Goal: Contribute content

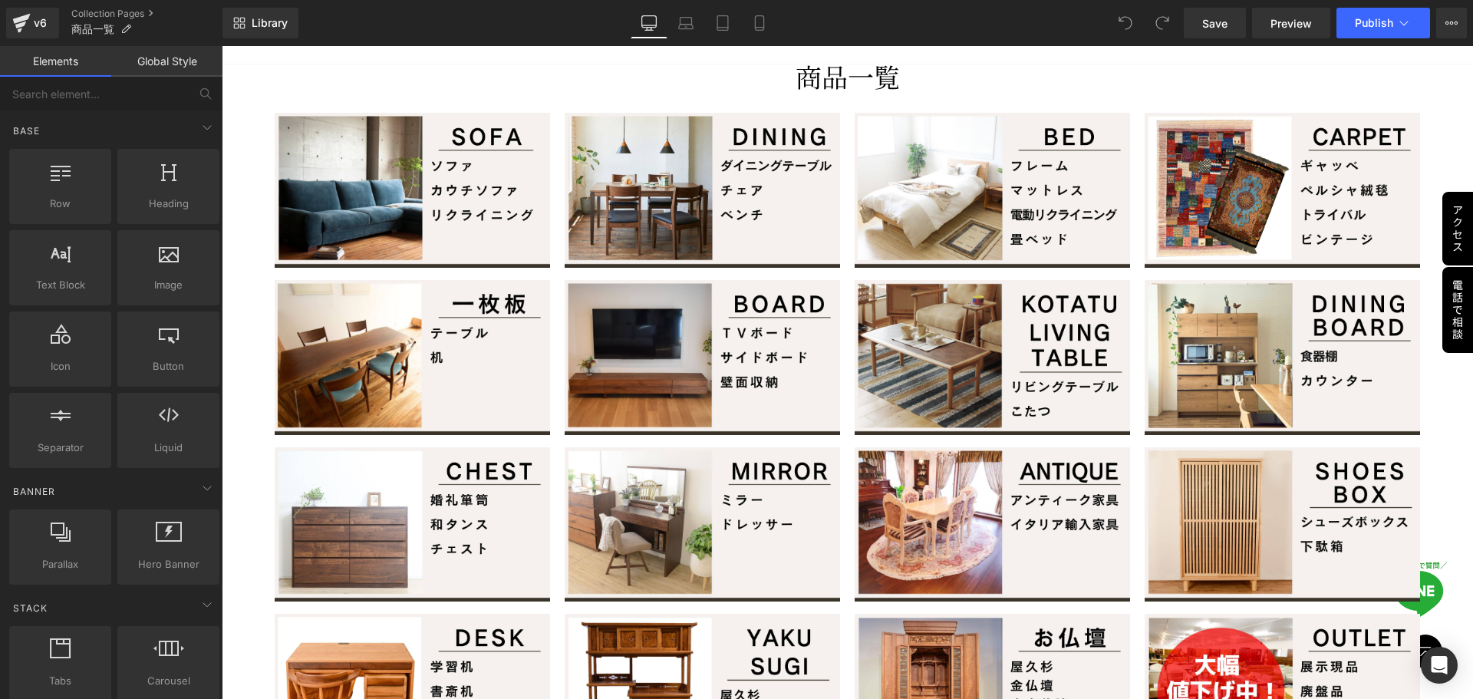
scroll to position [153, 0]
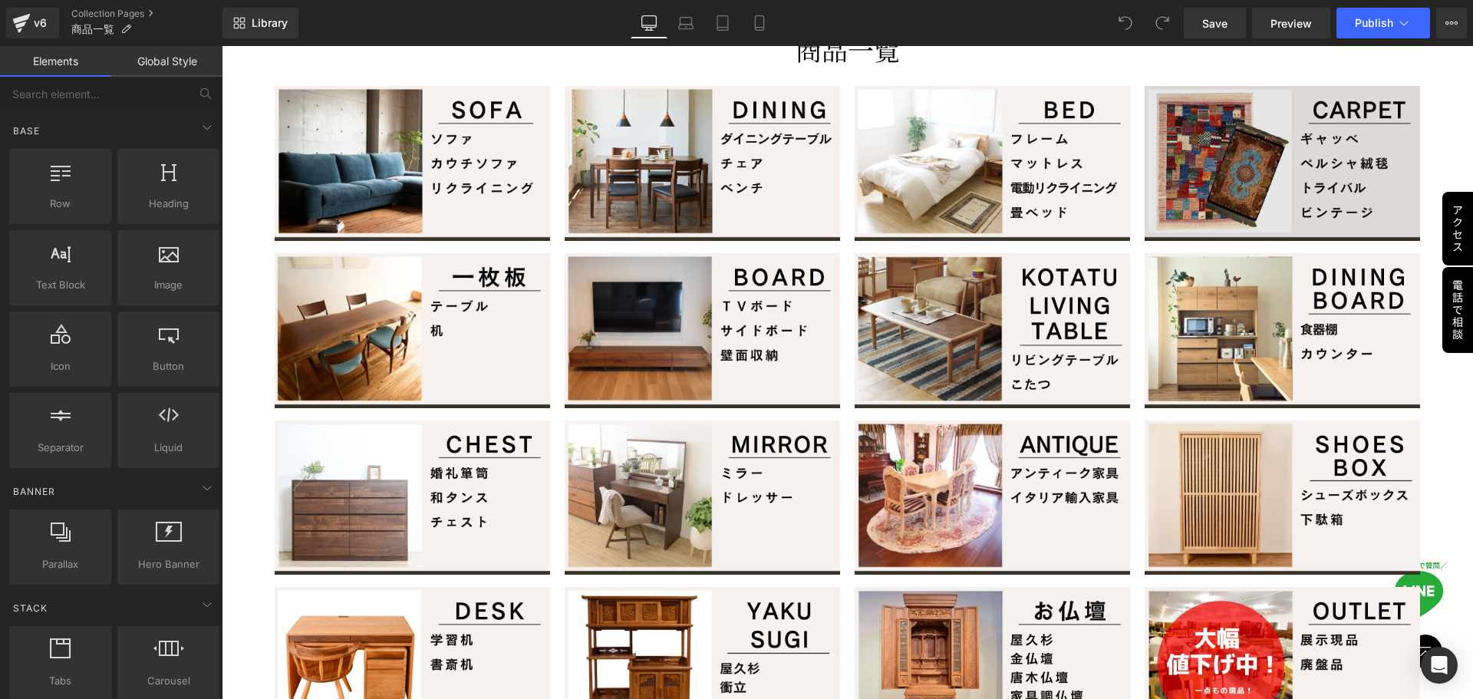
click at [1289, 144] on img at bounding box center [1281, 163] width 275 height 155
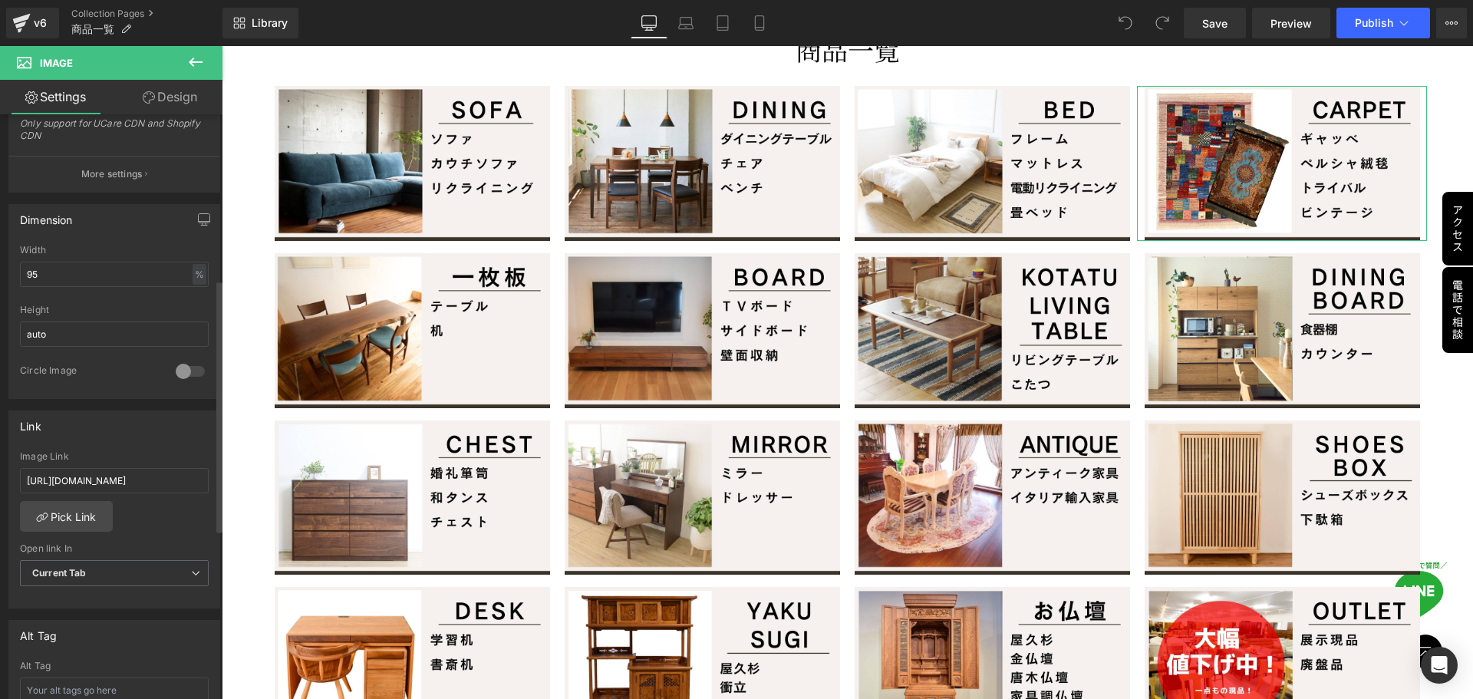
scroll to position [384, 0]
click at [123, 475] on input "[URL][DOMAIN_NAME]" at bounding box center [114, 474] width 189 height 25
click at [153, 472] on input "[URL][DOMAIN_NAME]" at bounding box center [114, 474] width 189 height 25
drag, startPoint x: 163, startPoint y: 474, endPoint x: 214, endPoint y: 473, distance: 51.4
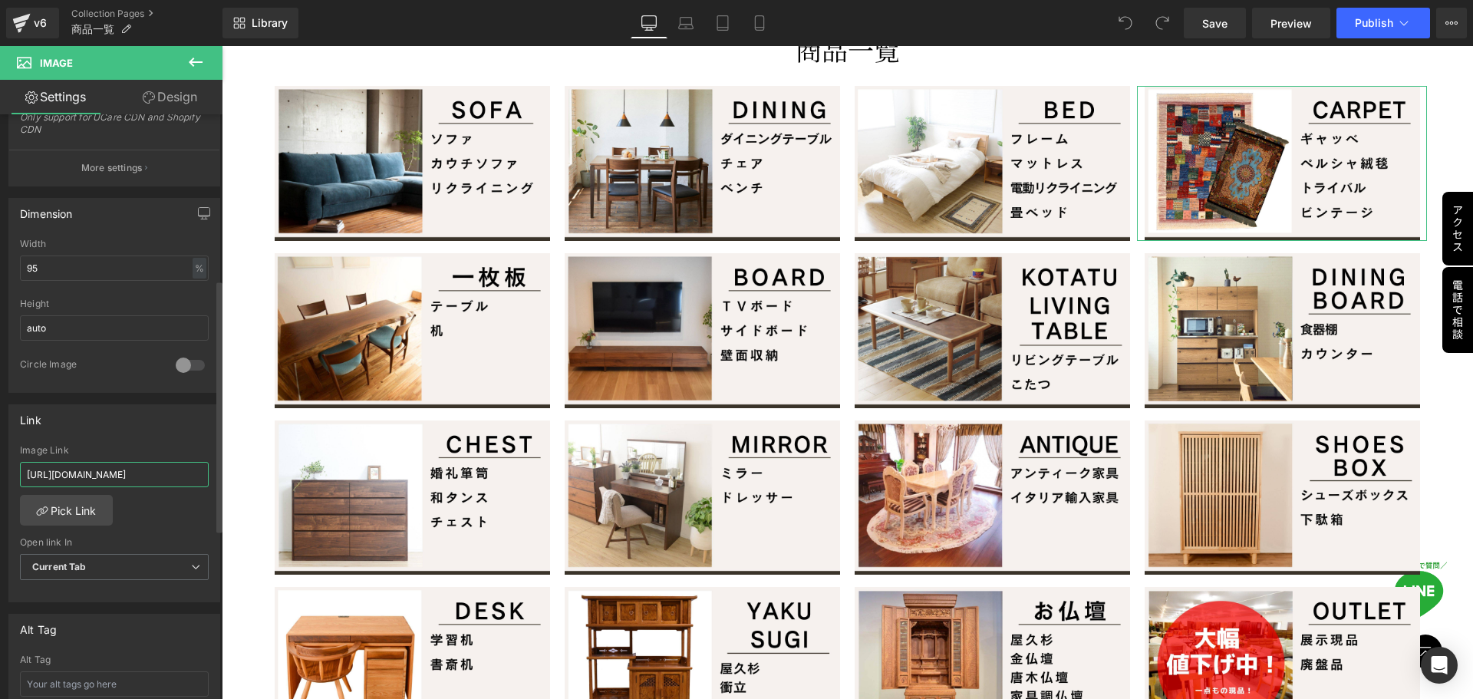
click at [214, 473] on div "Link [URL][DOMAIN_NAME] Image Link [URL][DOMAIN_NAME] Pick Link Current Tab New…" at bounding box center [114, 498] width 229 height 210
click at [162, 471] on input "[URL][DOMAIN_NAME]" at bounding box center [114, 474] width 189 height 25
type input "[URL][DOMAIN_NAME]"
click at [154, 506] on div "[URL][DOMAIN_NAME] Image Link [URL][DOMAIN_NAME] Pick Link Current Tab New Tab …" at bounding box center [114, 523] width 210 height 157
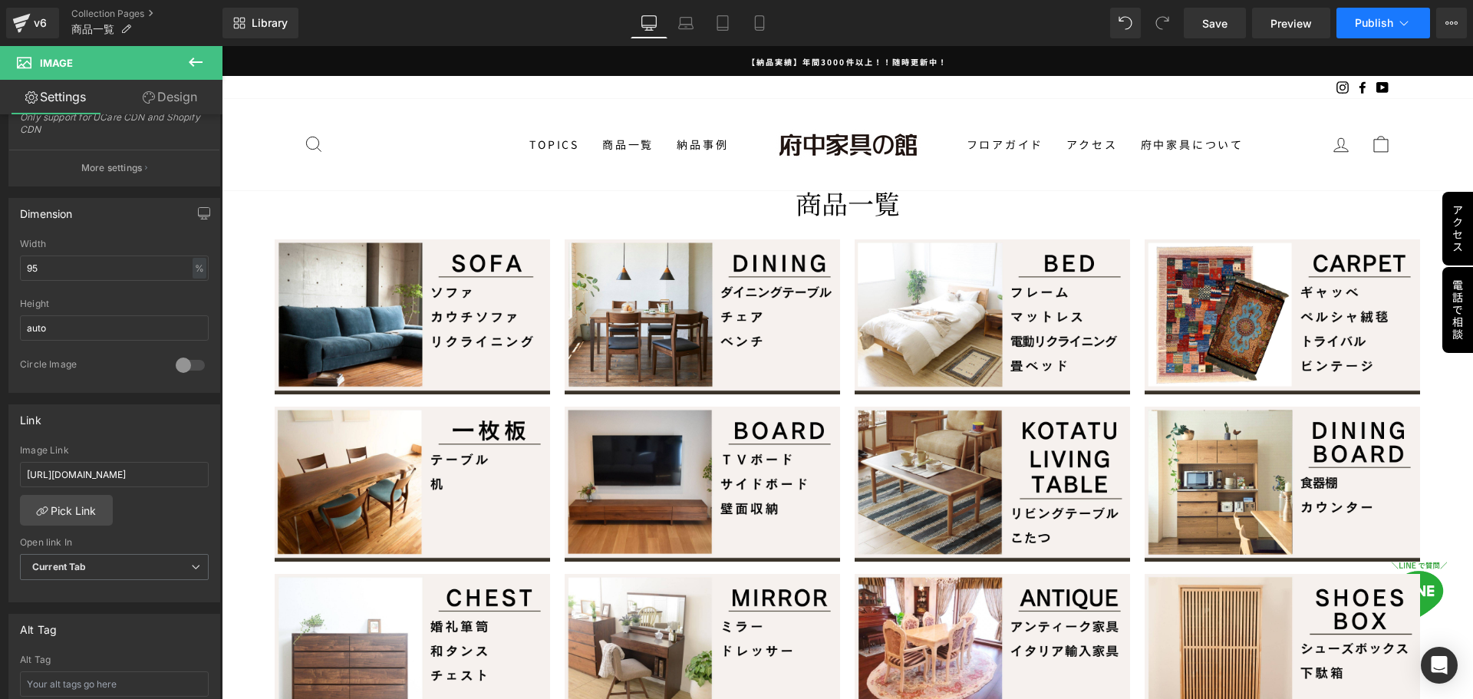
click at [1391, 15] on button "Publish" at bounding box center [1383, 23] width 94 height 31
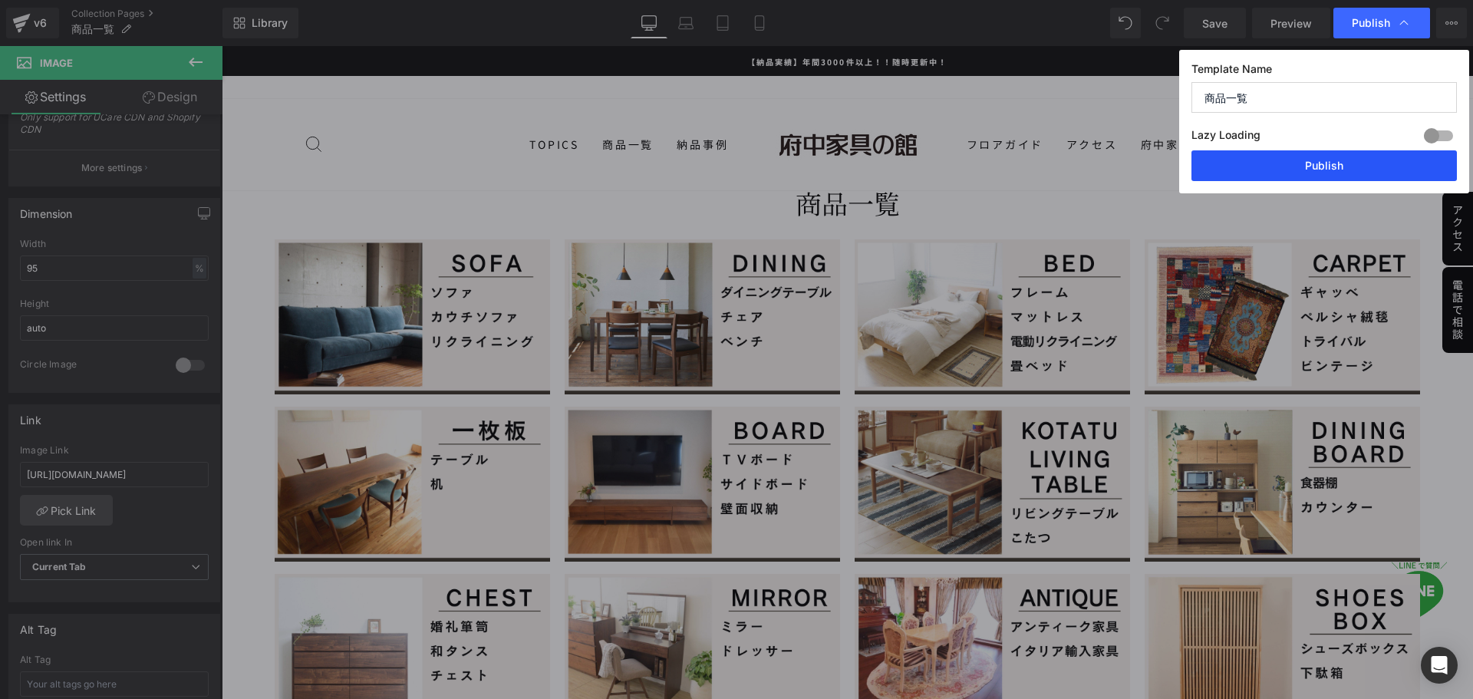
click at [0, 0] on button "Publish" at bounding box center [0, 0] width 0 height 0
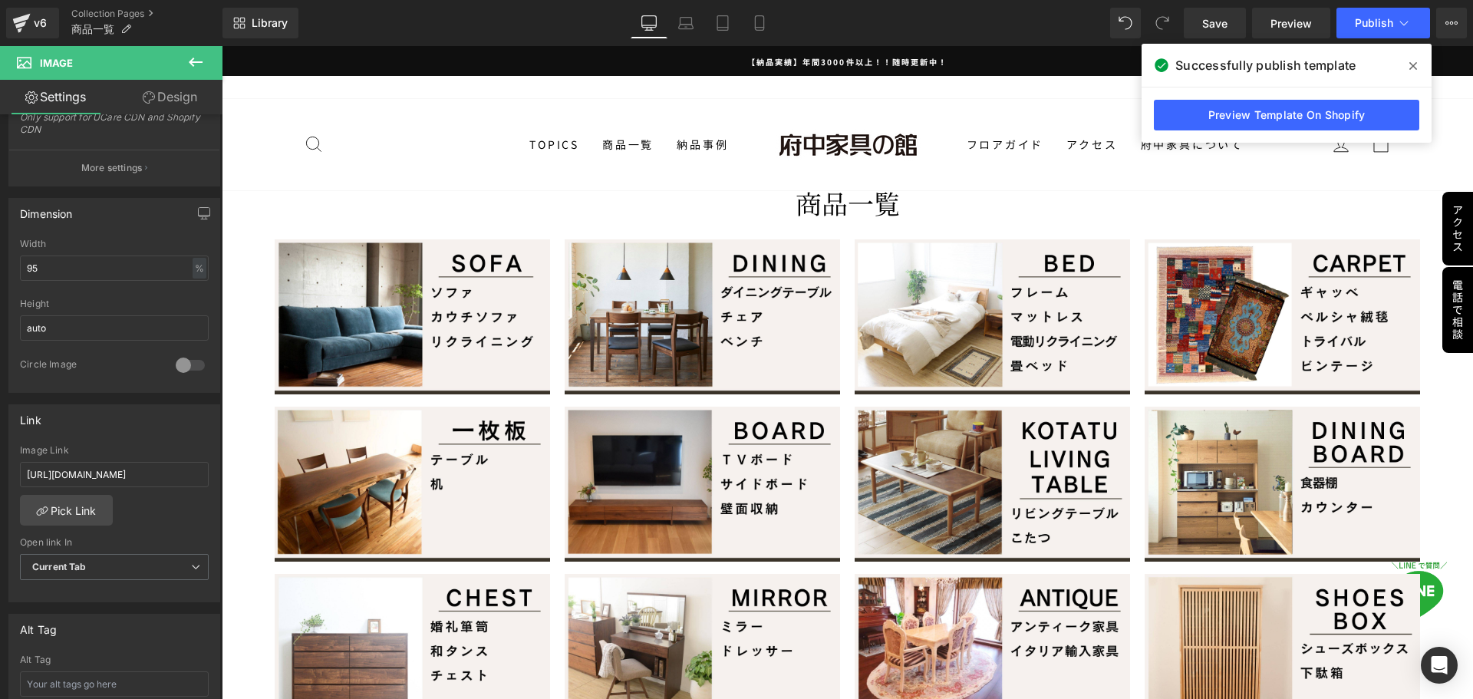
click at [1017, 97] on div "Instagram Facebook YouTube" at bounding box center [847, 87] width 1089 height 23
